Goal: Check status: Check status

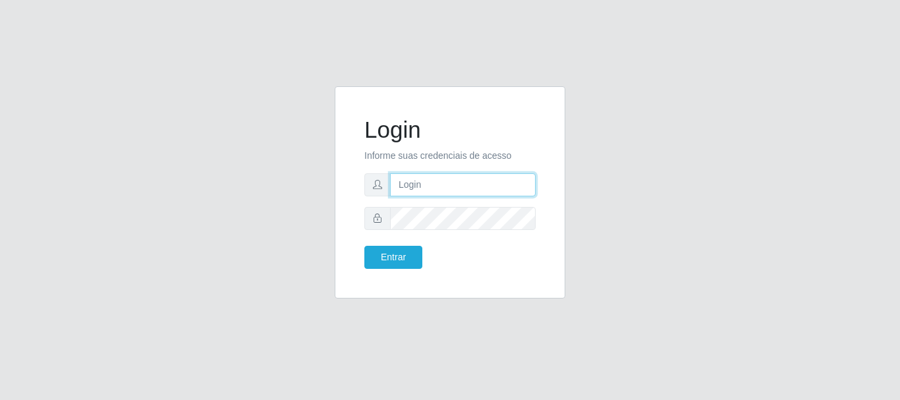
click at [428, 181] on input "text" at bounding box center [463, 184] width 146 height 23
drag, startPoint x: 452, startPoint y: 188, endPoint x: 509, endPoint y: 191, distance: 57.4
click at [509, 191] on input "ian@galiottoAa123456" at bounding box center [463, 184] width 146 height 23
type input "[PERSON_NAME]@[PERSON_NAME]"
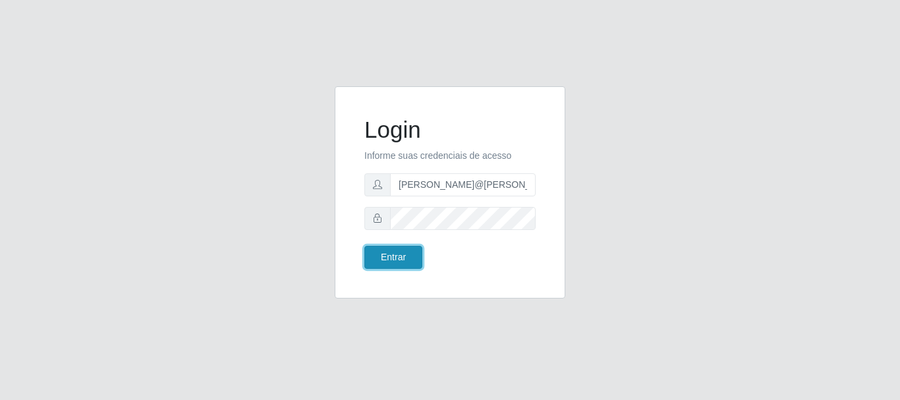
click at [401, 257] on button "Entrar" at bounding box center [394, 257] width 58 height 23
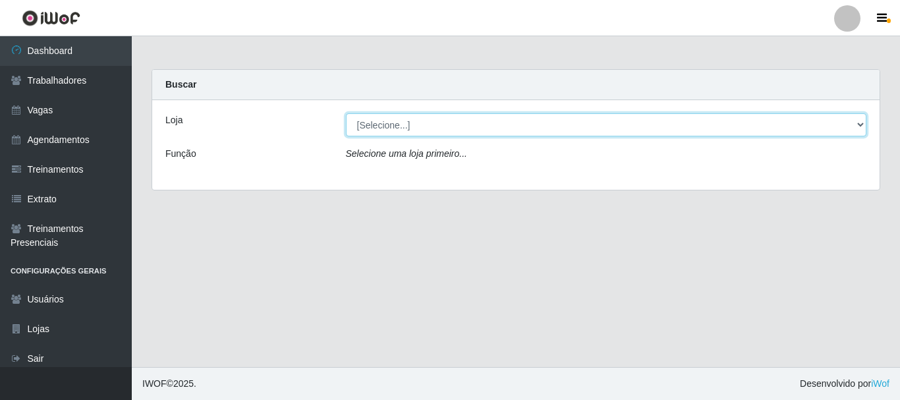
click at [444, 133] on select "[Selecione...] [GEOGRAPHIC_DATA]" at bounding box center [606, 124] width 521 height 23
select select "279"
click at [346, 113] on select "[Selecione...] [GEOGRAPHIC_DATA]" at bounding box center [606, 124] width 521 height 23
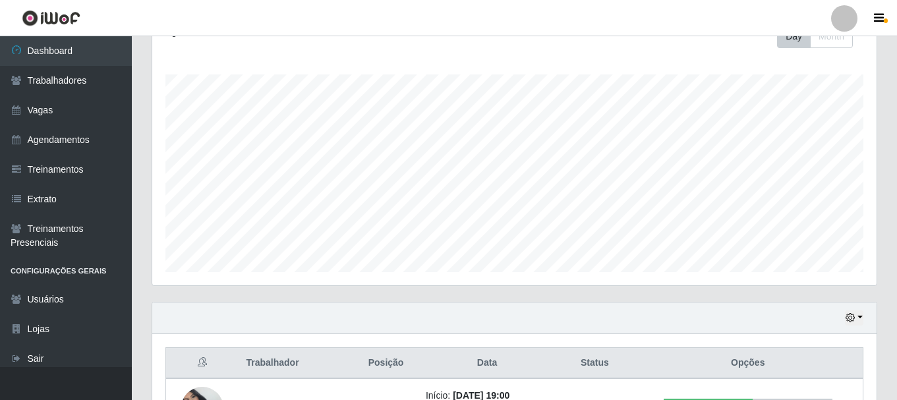
scroll to position [299, 0]
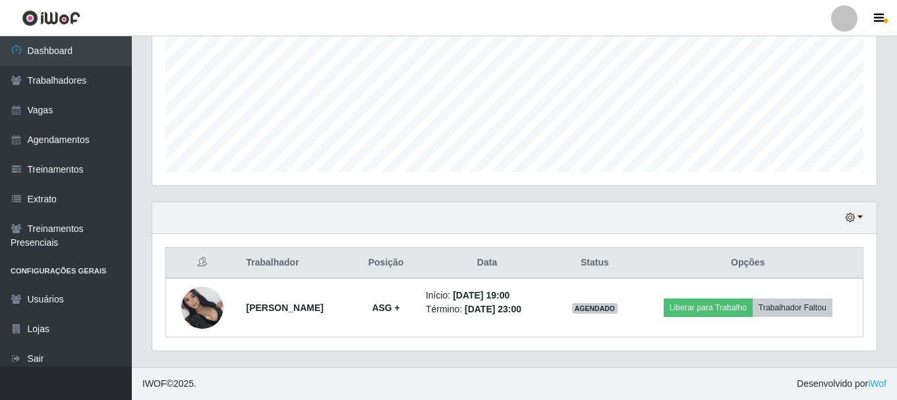
click at [865, 223] on div "Hoje 1 dia 3 dias 1 Semana Não encerrados" at bounding box center [514, 218] width 724 height 32
drag, startPoint x: 864, startPoint y: 221, endPoint x: 861, endPoint y: 215, distance: 7.1
click at [861, 216] on div "Hoje 1 dia 3 dias 1 Semana Não encerrados" at bounding box center [514, 218] width 724 height 32
click at [861, 215] on button "button" at bounding box center [854, 217] width 18 height 15
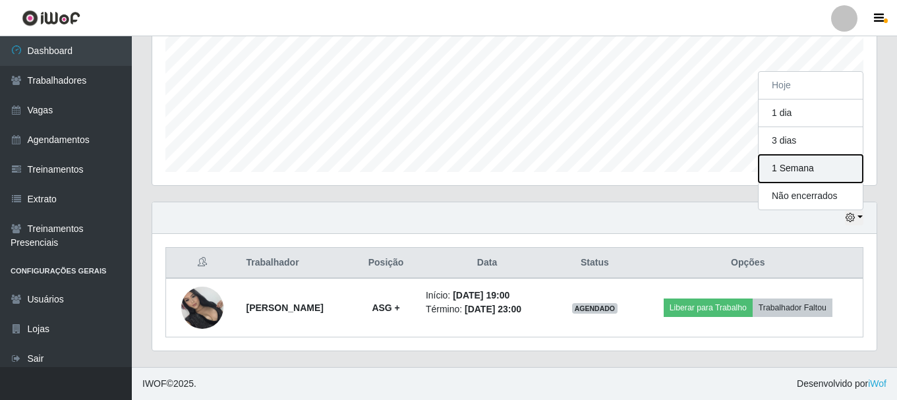
click at [807, 181] on button "1 Semana" at bounding box center [811, 169] width 104 height 28
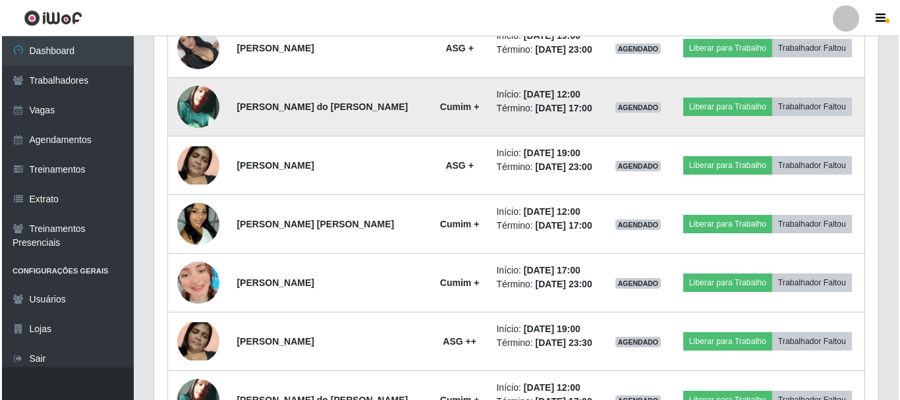
scroll to position [563, 0]
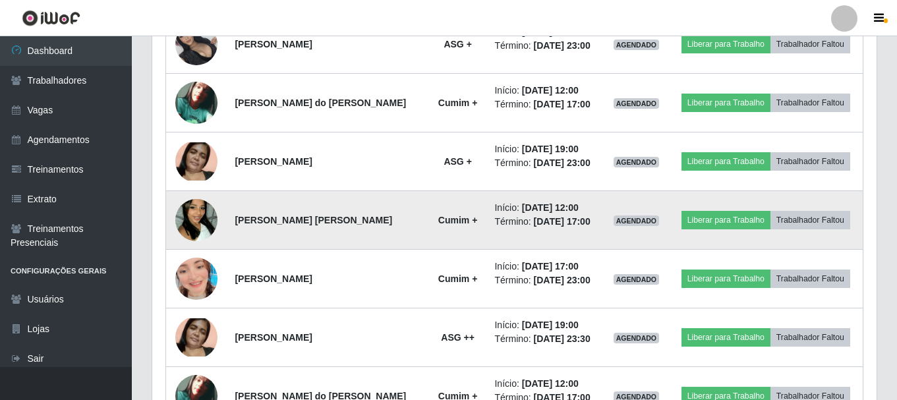
click at [205, 209] on img at bounding box center [196, 220] width 42 height 75
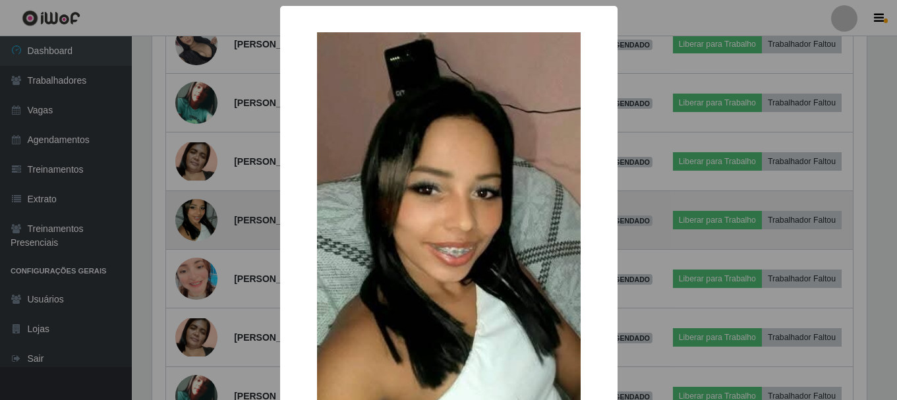
scroll to position [274, 718]
click at [205, 209] on div "× OK Cancel" at bounding box center [450, 200] width 900 height 400
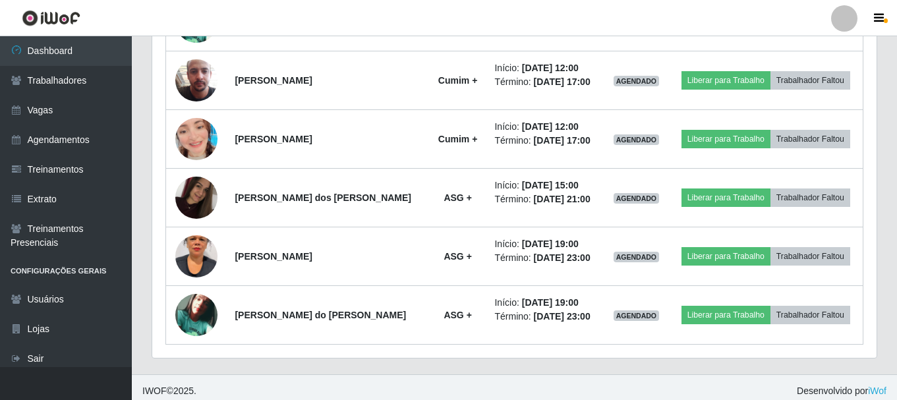
scroll to position [1062, 0]
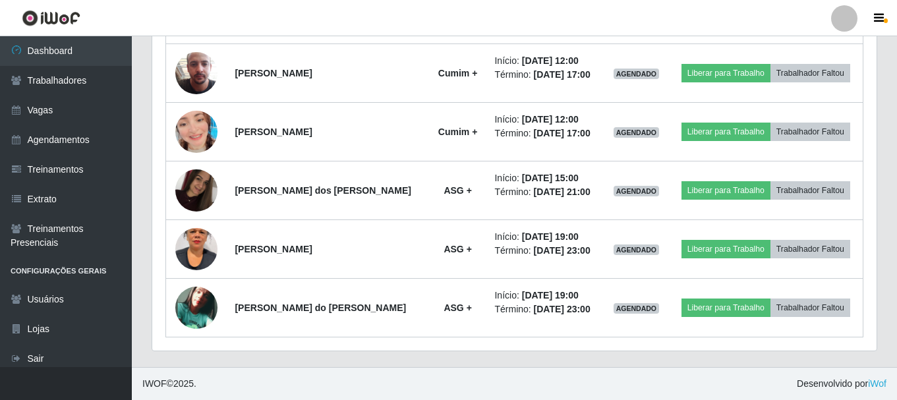
click at [501, 379] on footer "IWOF © 2025 . Desenvolvido por iWof" at bounding box center [514, 383] width 765 height 33
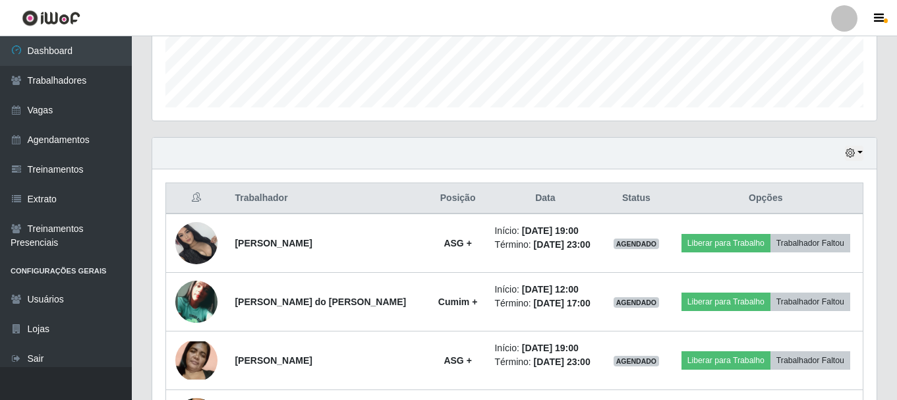
scroll to position [337, 0]
